Goal: Task Accomplishment & Management: Use online tool/utility

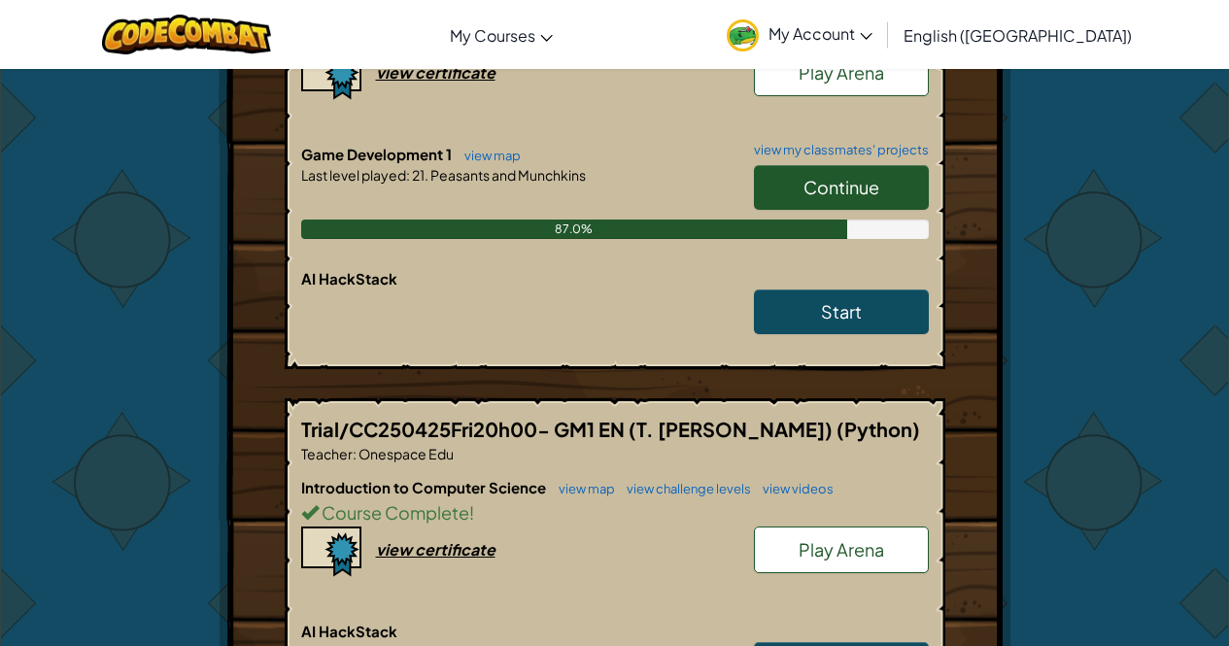
scroll to position [486, 0]
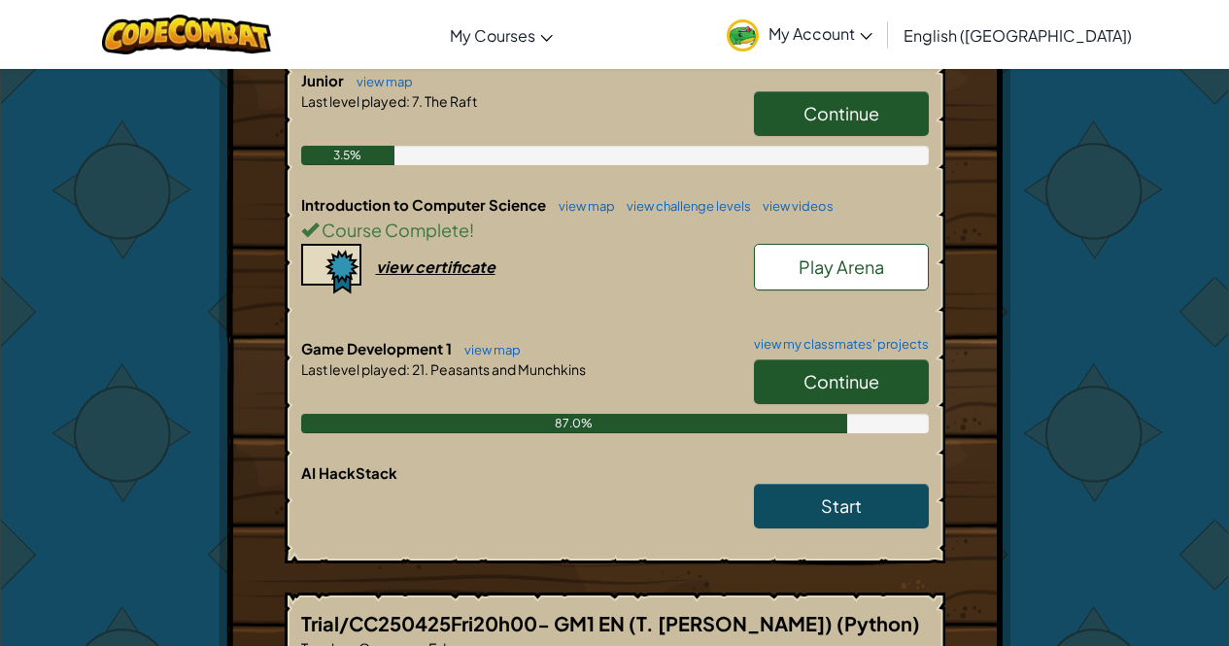
click at [813, 370] on span "Continue" at bounding box center [841, 381] width 76 height 22
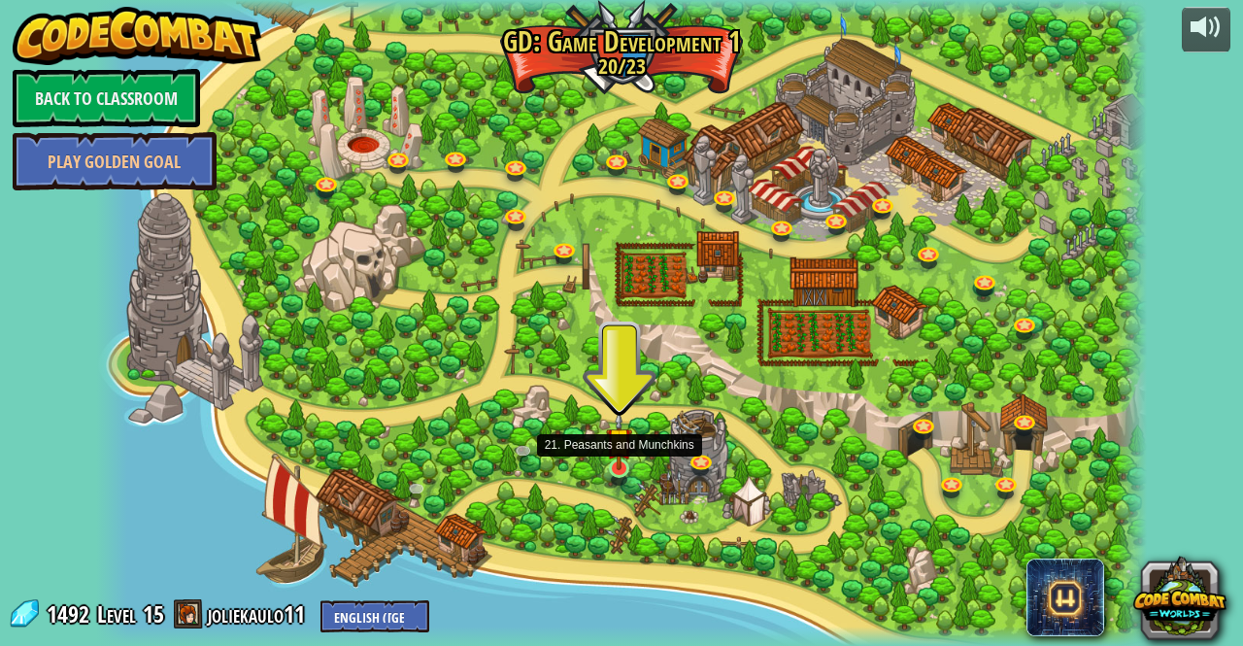
click at [621, 462] on img at bounding box center [619, 440] width 26 height 59
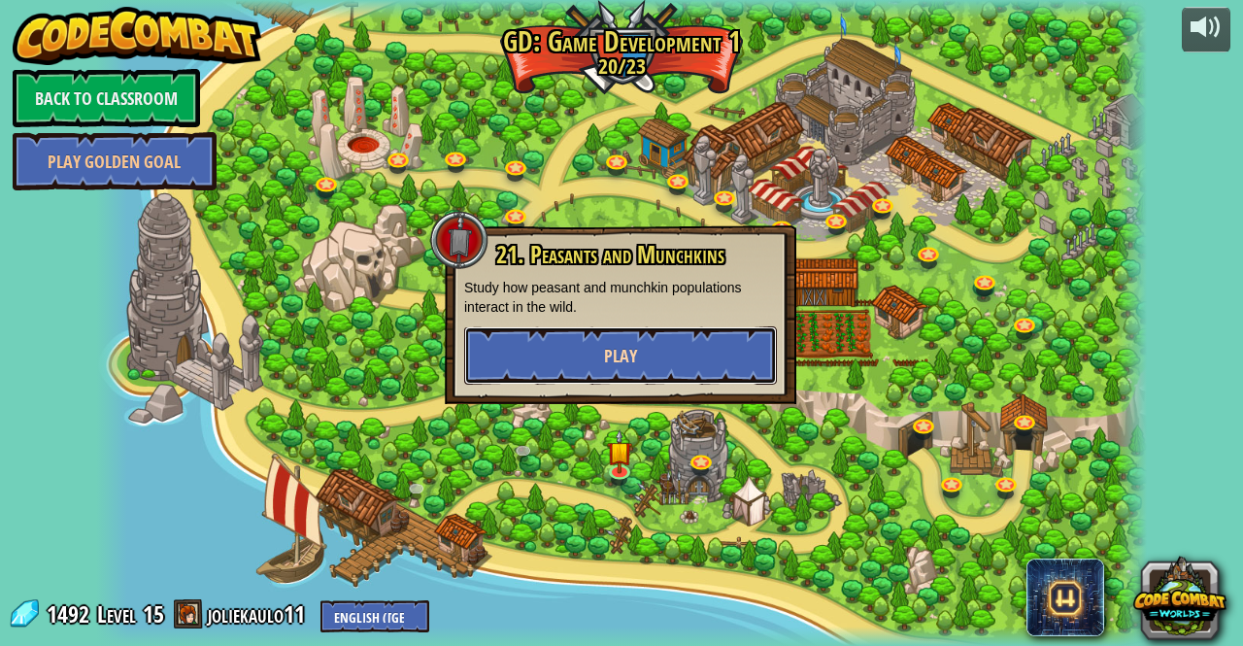
click at [665, 366] on button "Play" at bounding box center [620, 355] width 313 height 58
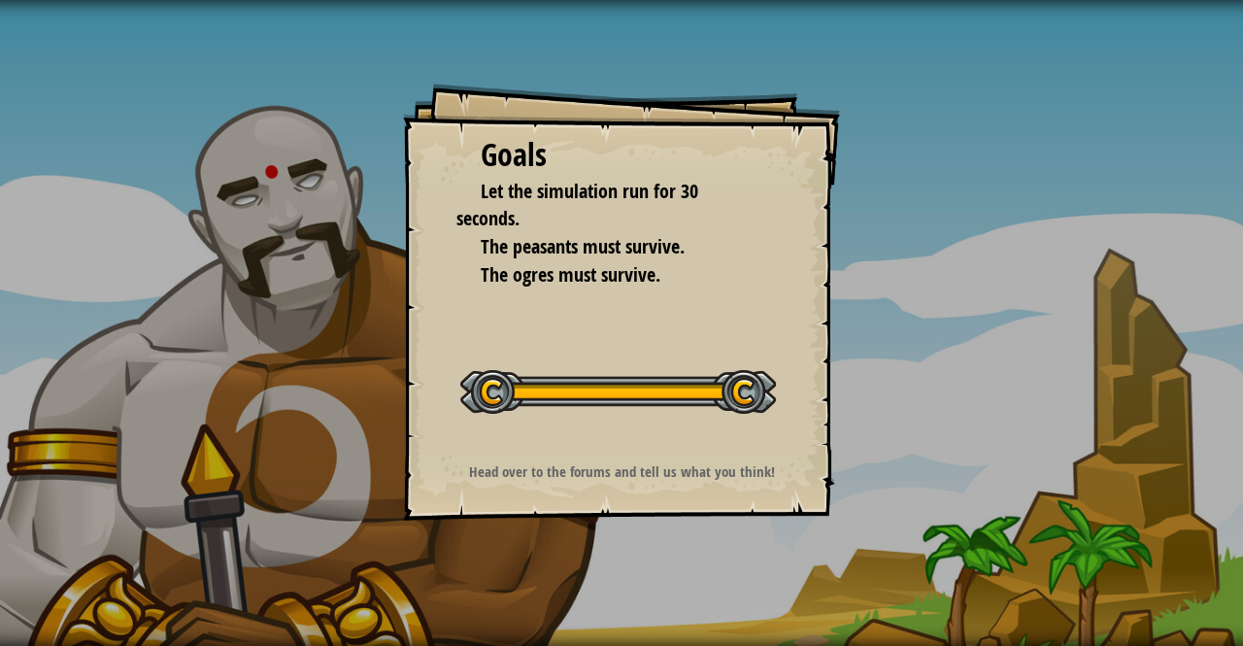
drag, startPoint x: 649, startPoint y: 362, endPoint x: 658, endPoint y: 351, distance: 15.2
click at [650, 354] on div "Start Level" at bounding box center [618, 390] width 316 height 78
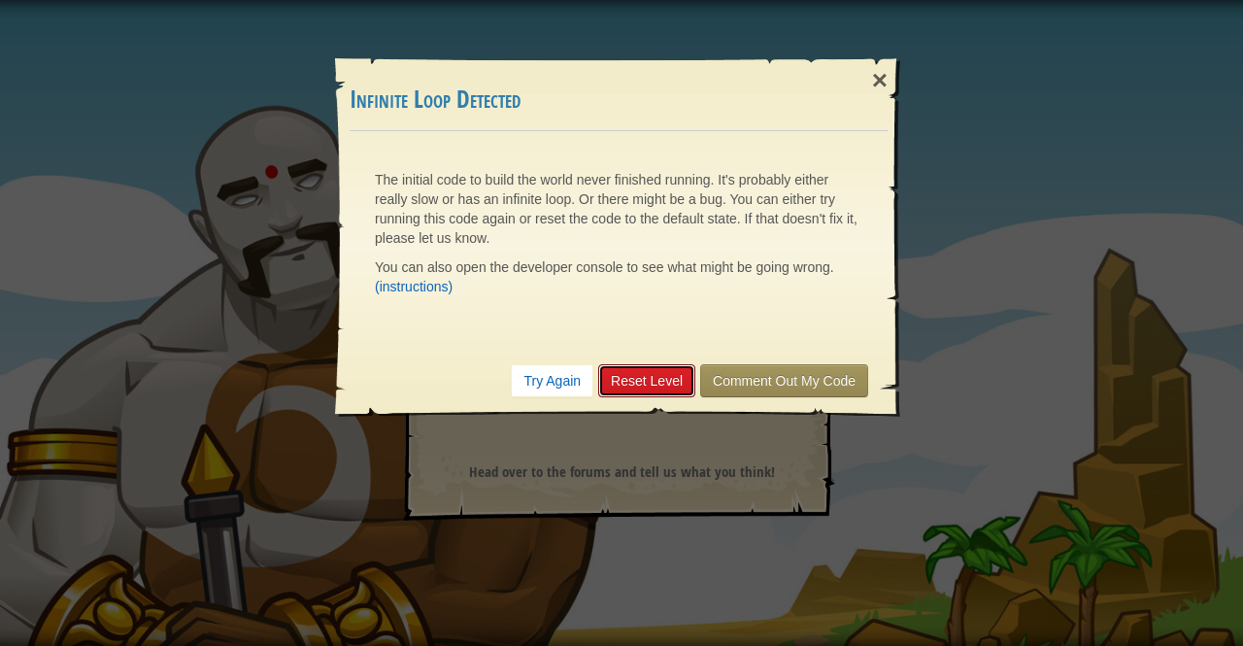
click at [638, 379] on link "Reset Level" at bounding box center [646, 380] width 97 height 33
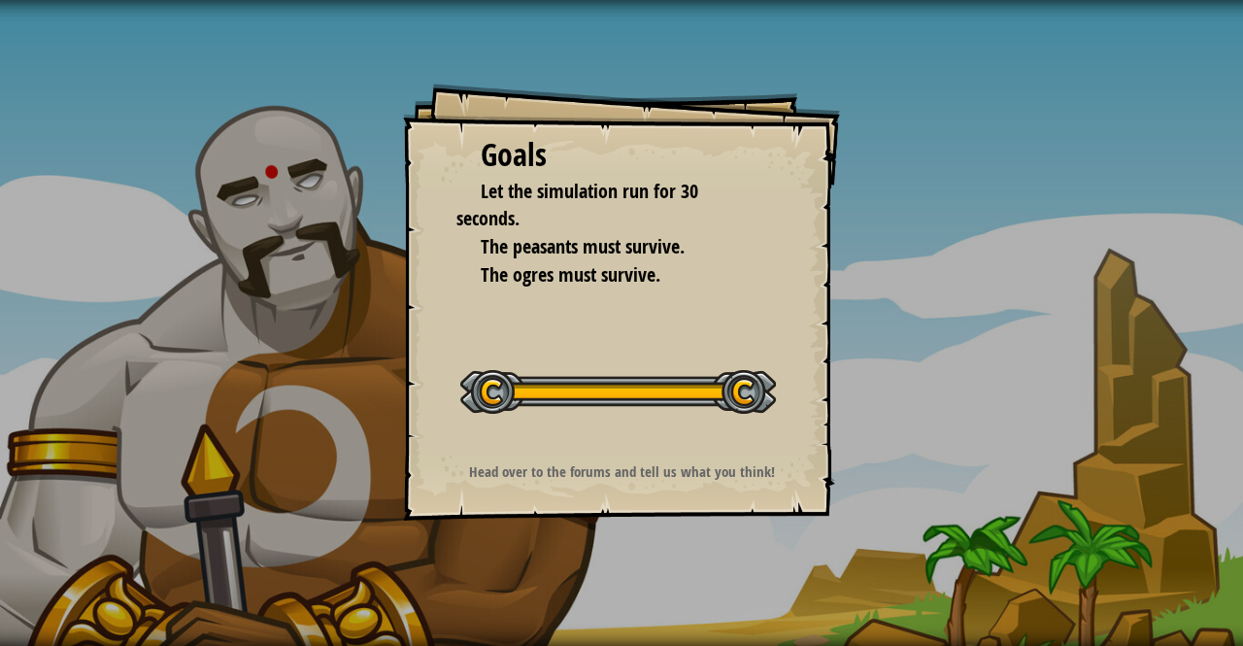
drag, startPoint x: 508, startPoint y: 404, endPoint x: 504, endPoint y: 426, distance: 22.7
click at [505, 422] on div "Start Level" at bounding box center [618, 390] width 316 height 78
